Goal: Transaction & Acquisition: Download file/media

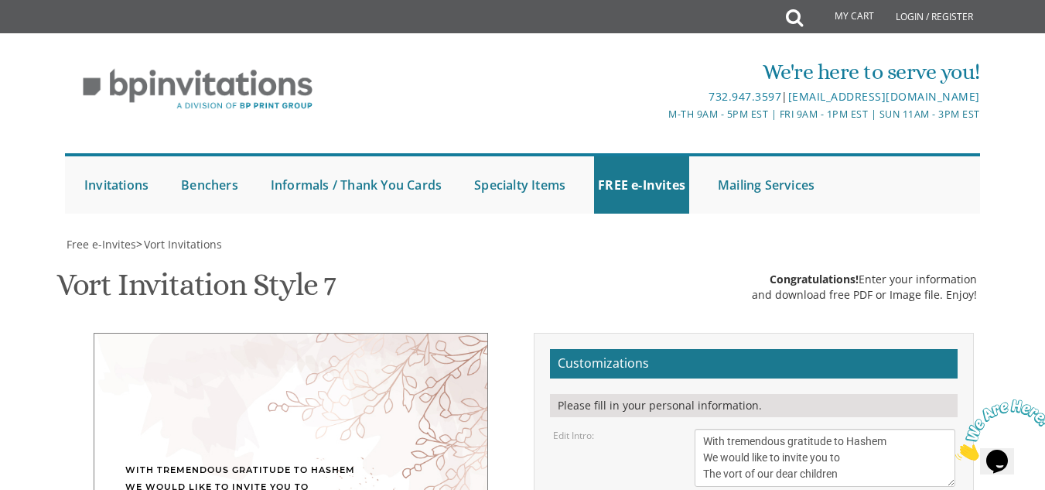
scroll to position [16, 0]
type textarea "חול המועד סוכות [DATE] | 5-8 PM [GEOGRAPHIC_DATA][STREET_ADDRESS][GEOGRAPHIC_DA…"
